Goal: Find specific page/section: Find specific page/section

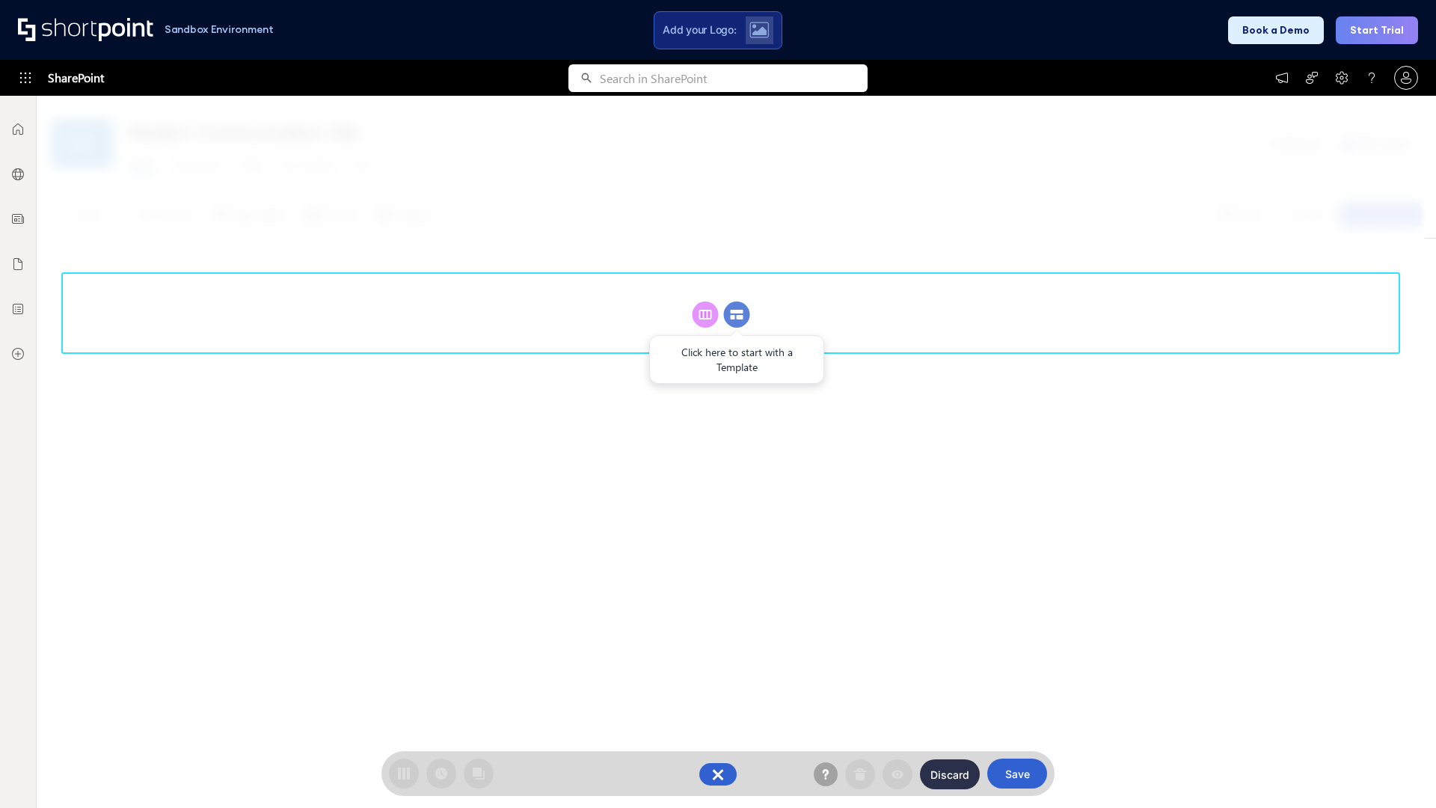
click at [737, 314] on circle at bounding box center [737, 314] width 26 height 26
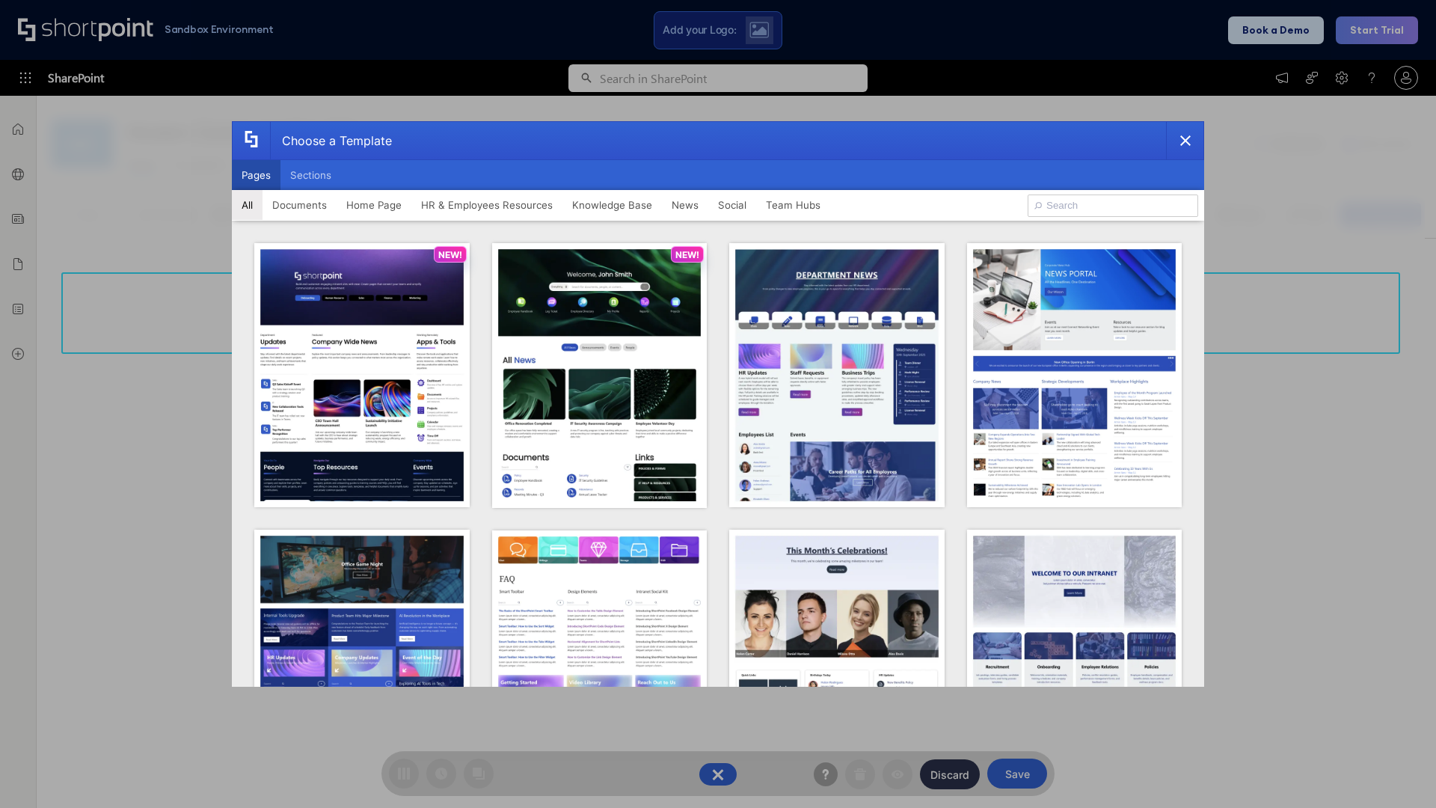
click at [256, 175] on button "Pages" at bounding box center [256, 175] width 49 height 30
type input "News Portal 4"
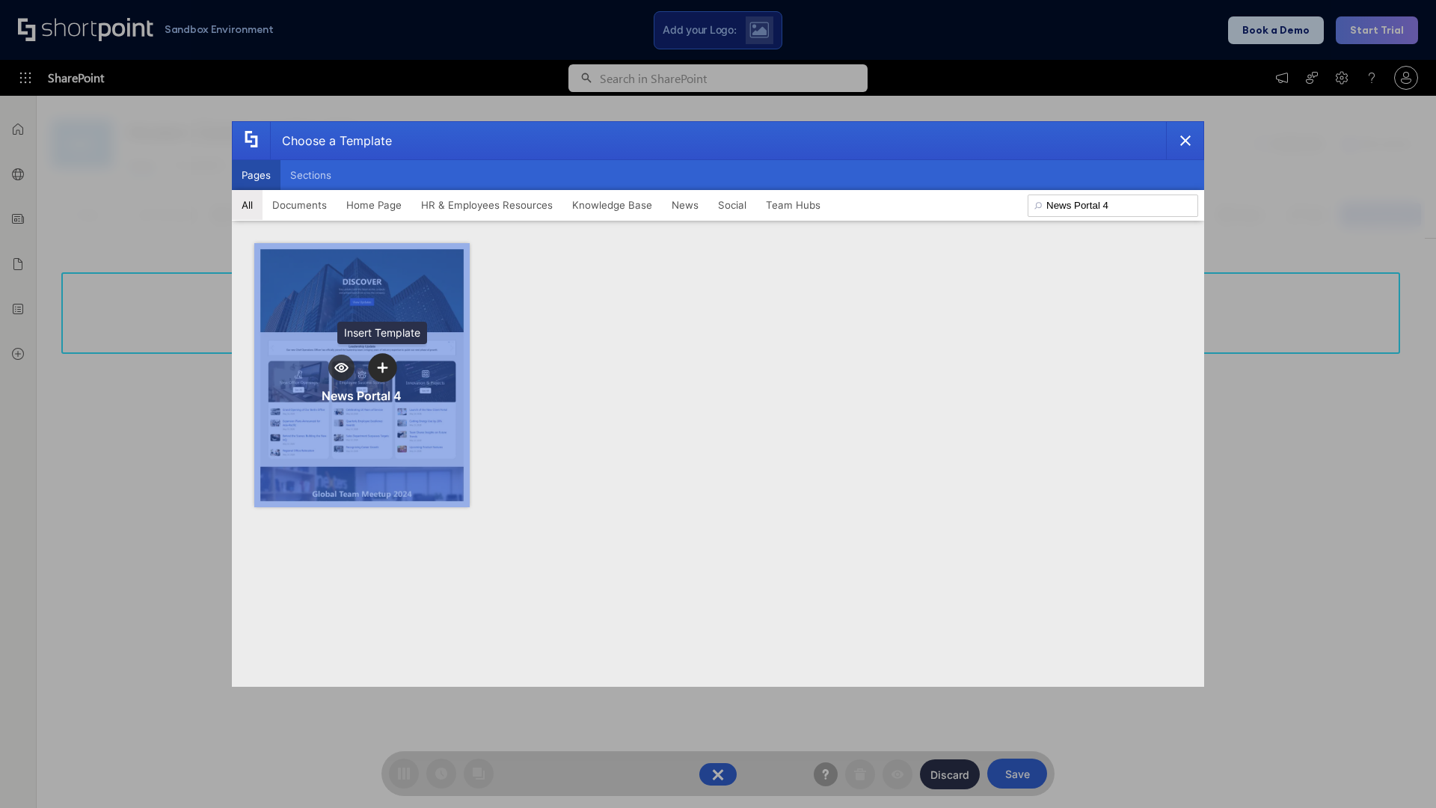
click at [382, 367] on icon "template selector" at bounding box center [382, 367] width 10 height 10
